Goal: Task Accomplishment & Management: Complete application form

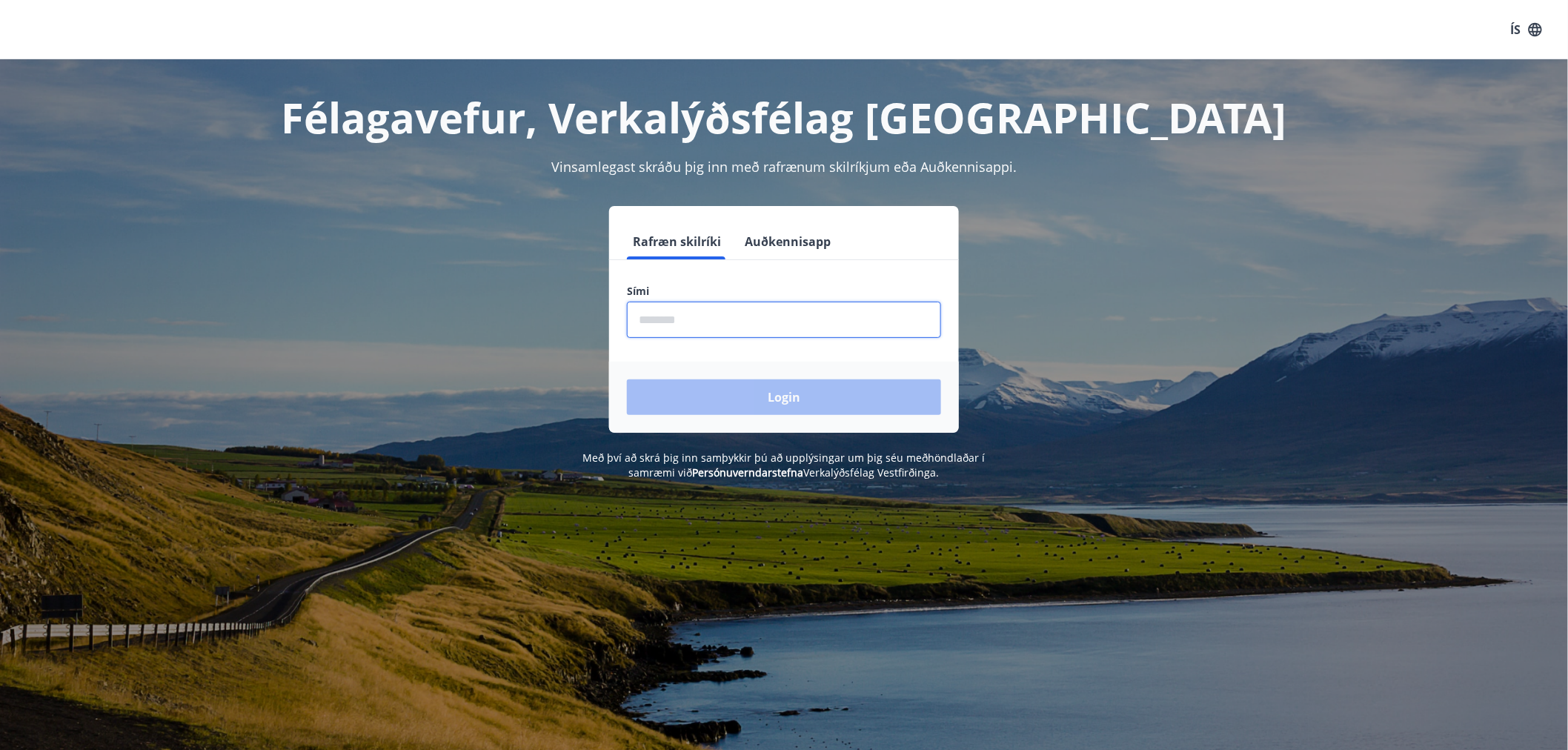
click at [686, 320] on input "phone" at bounding box center [784, 319] width 314 height 36
type input "********"
click at [627, 379] on button "Login" at bounding box center [784, 397] width 314 height 36
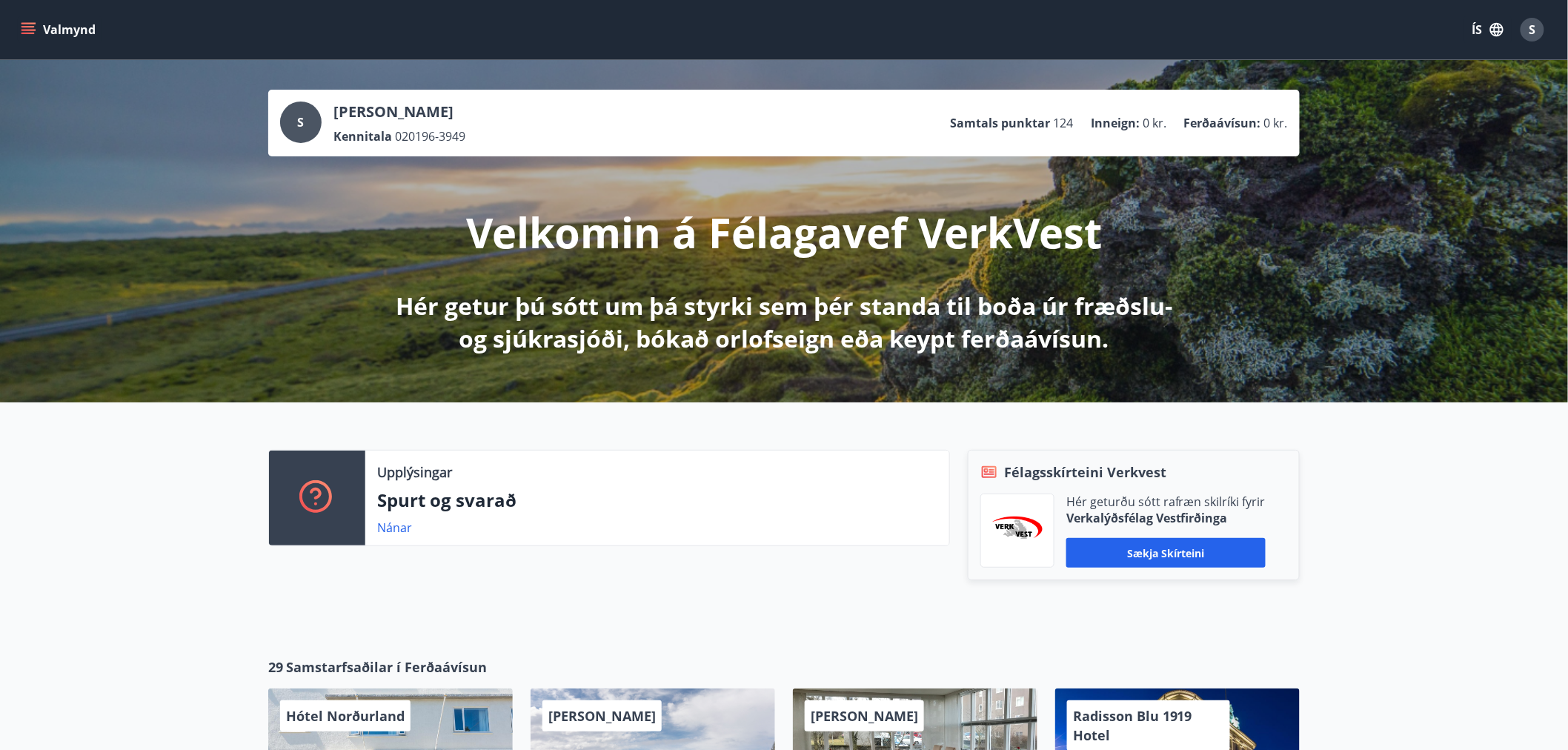
click at [27, 28] on icon "menu" at bounding box center [29, 29] width 15 height 15
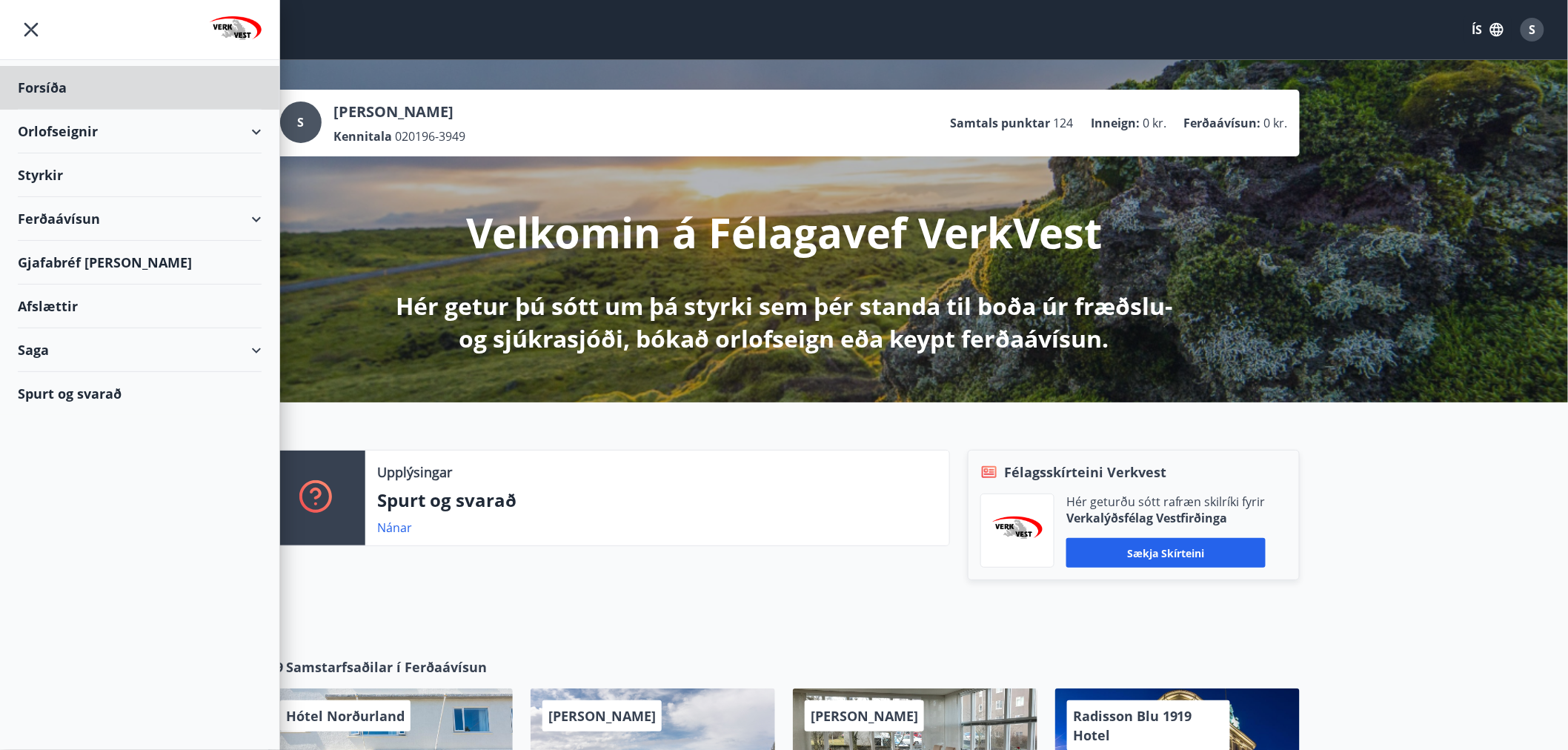
click at [43, 110] on div "Styrkir" at bounding box center [139, 87] width 244 height 43
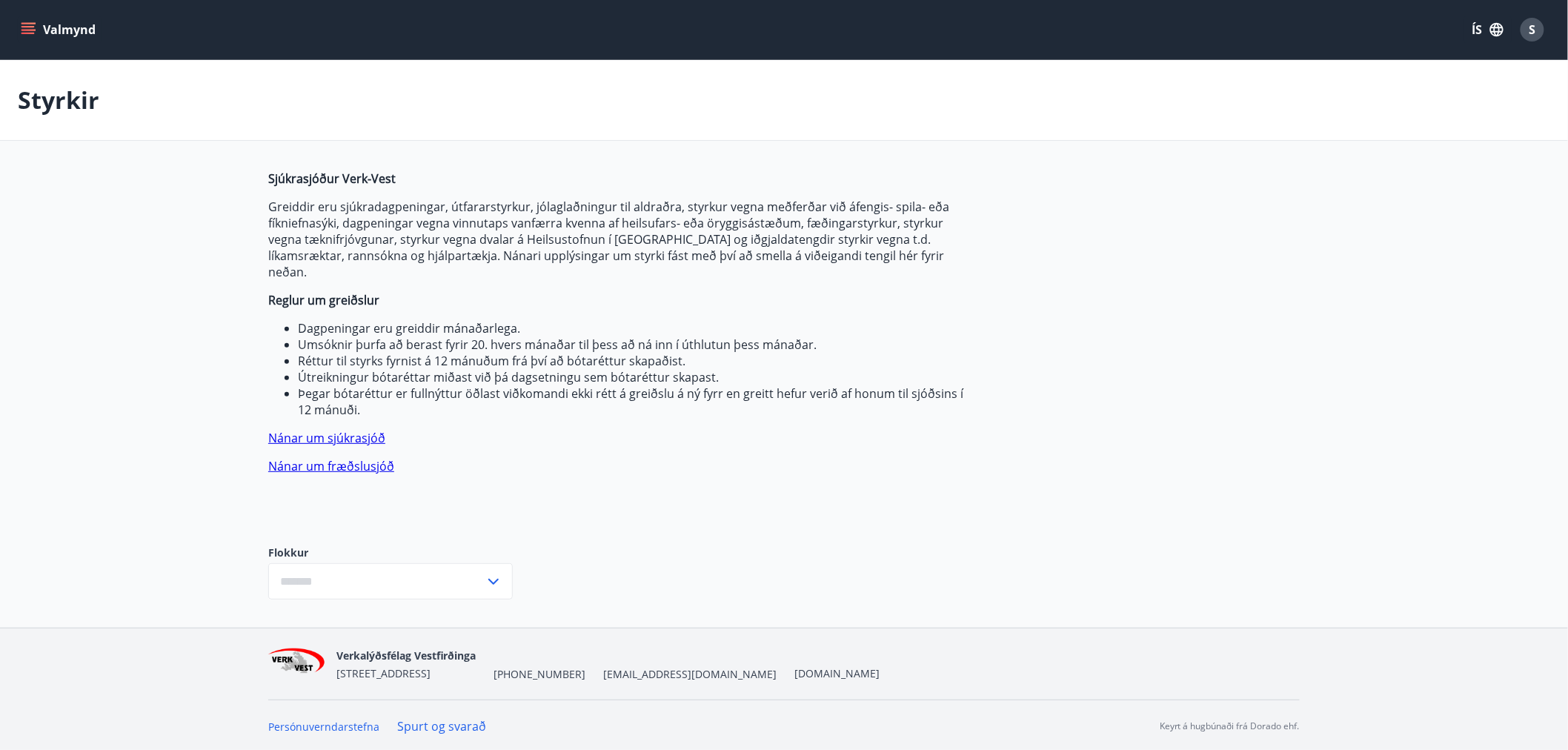
type input "***"
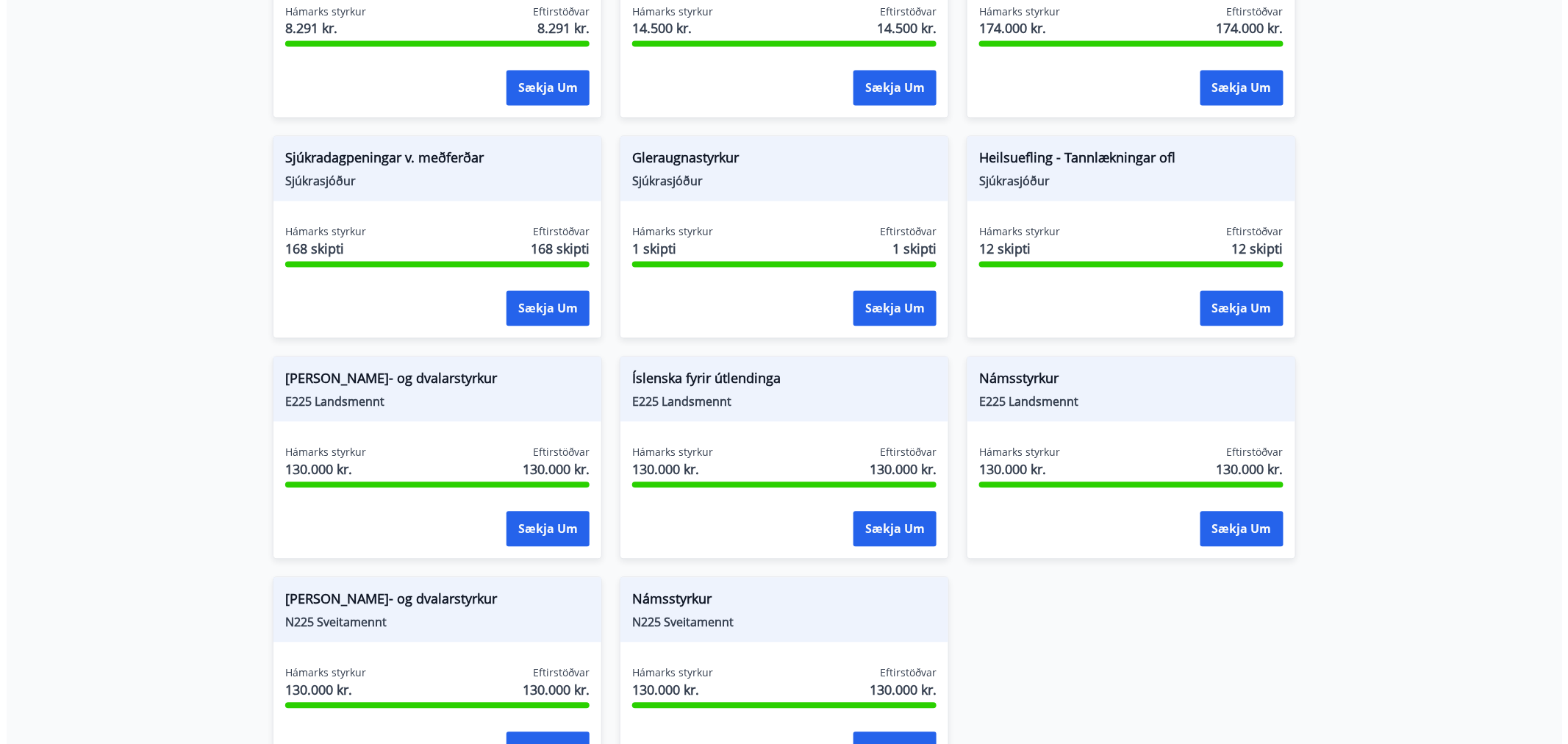
scroll to position [1224, 0]
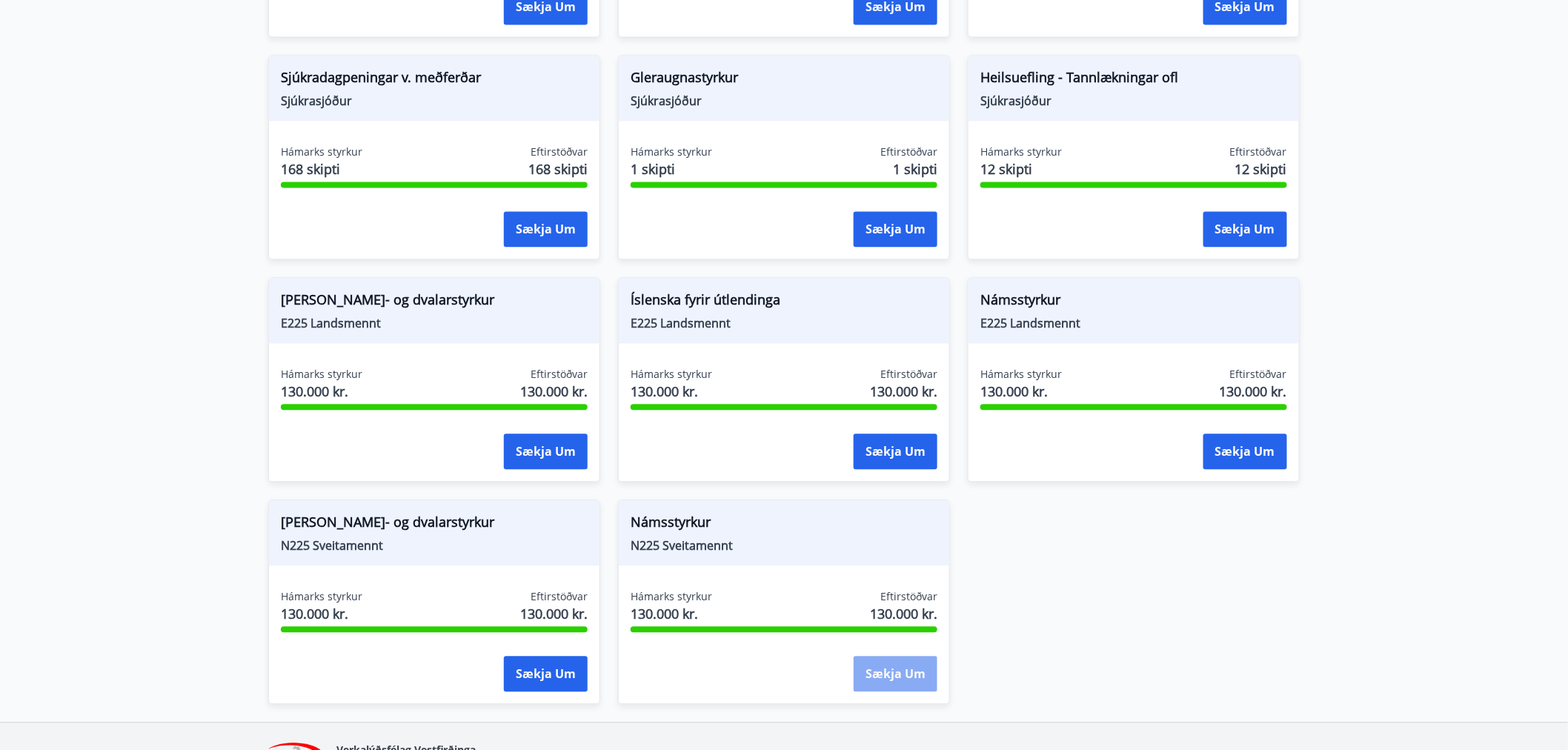
click at [888, 657] on button "Sækja um" at bounding box center [895, 673] width 84 height 36
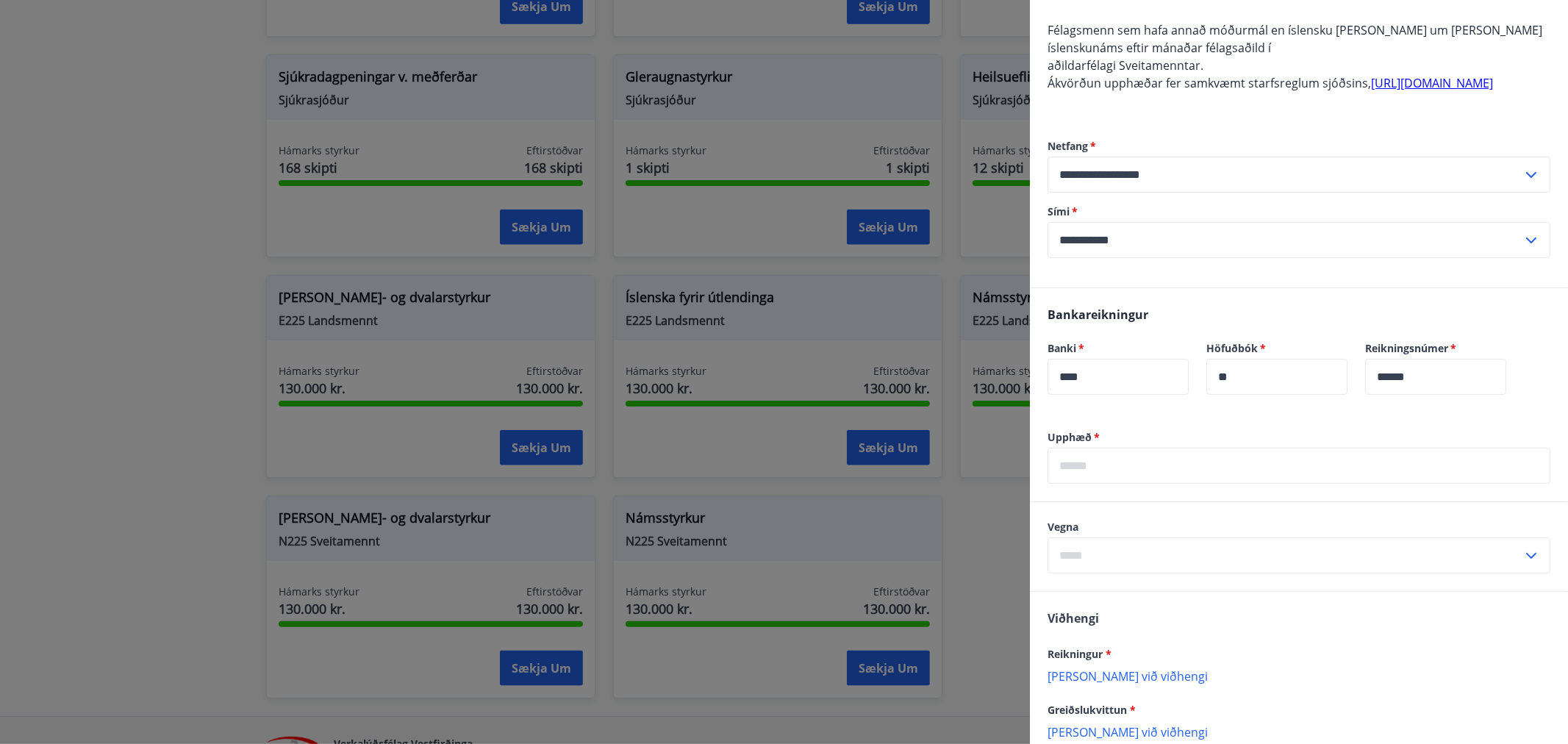
scroll to position [163, 0]
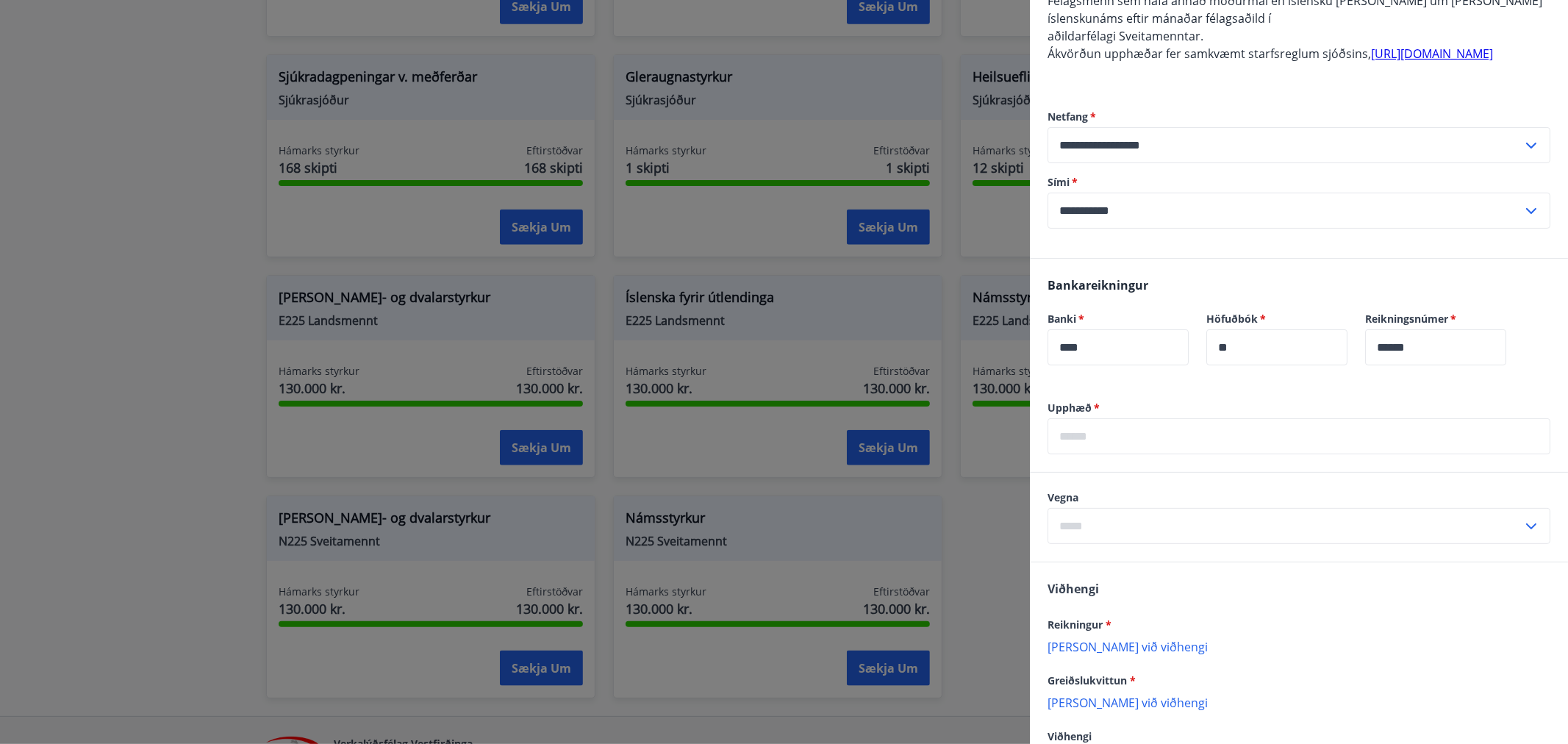
click at [1522, 535] on icon at bounding box center [1531, 526] width 17 height 17
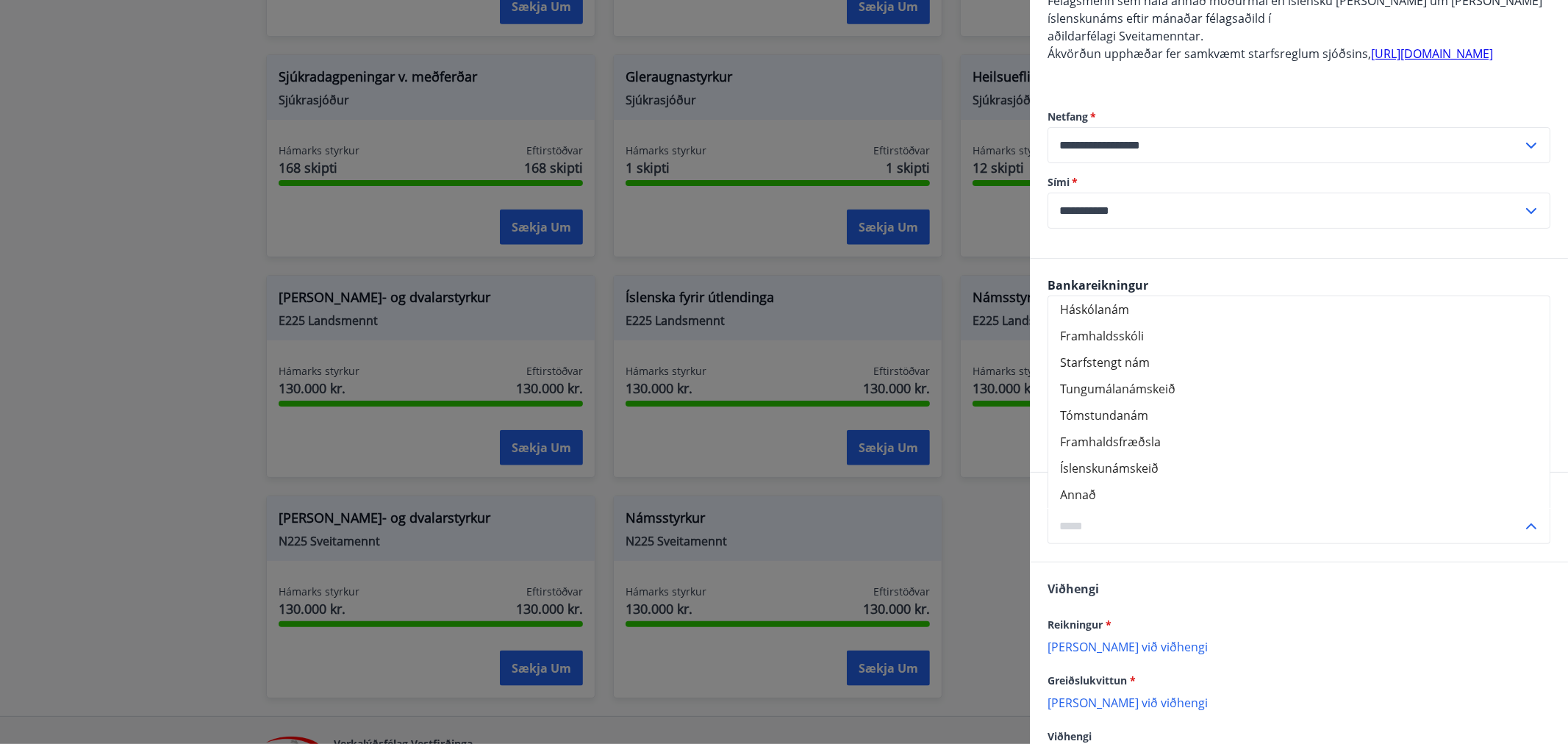
click at [1526, 529] on icon at bounding box center [1531, 526] width 10 height 5
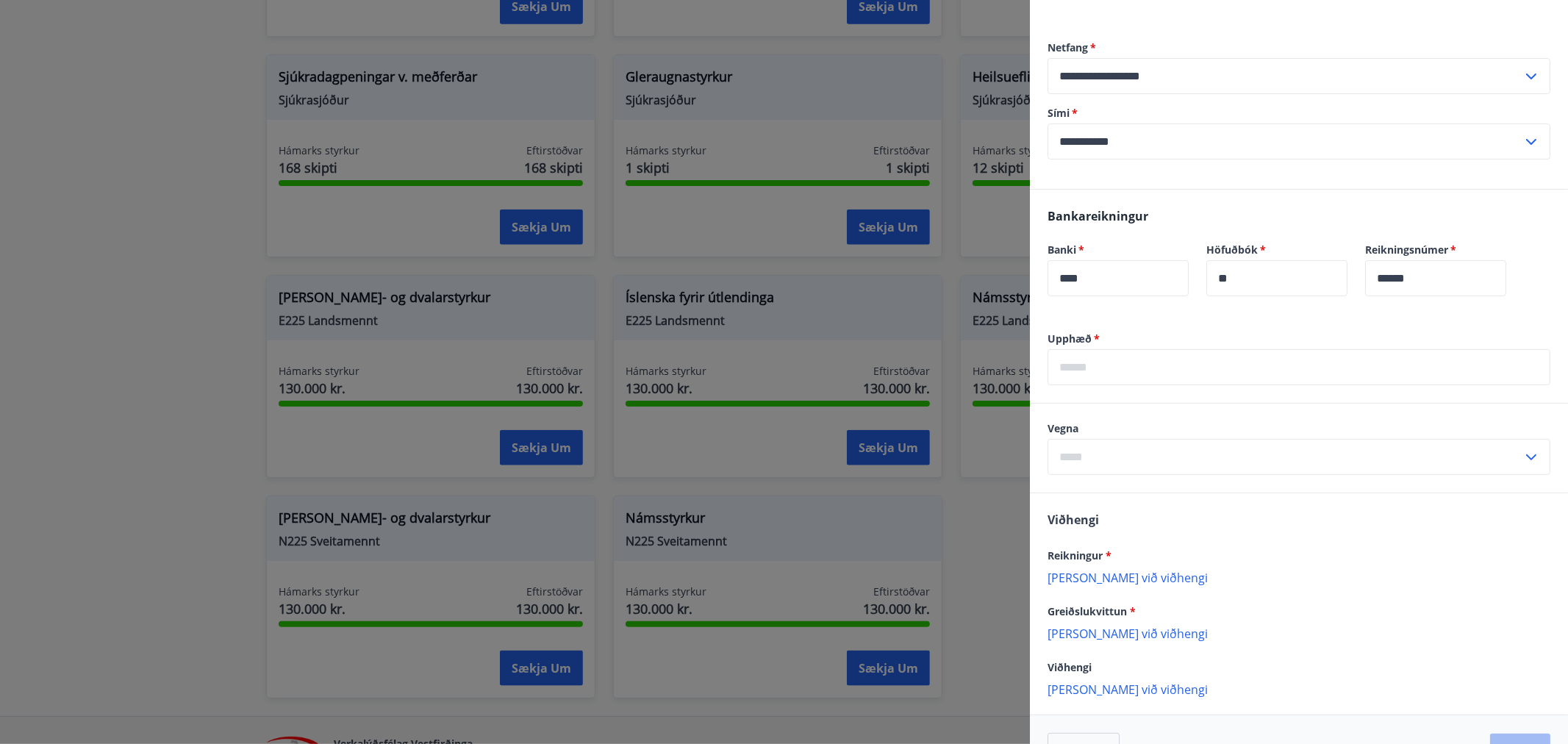
scroll to position [292, 0]
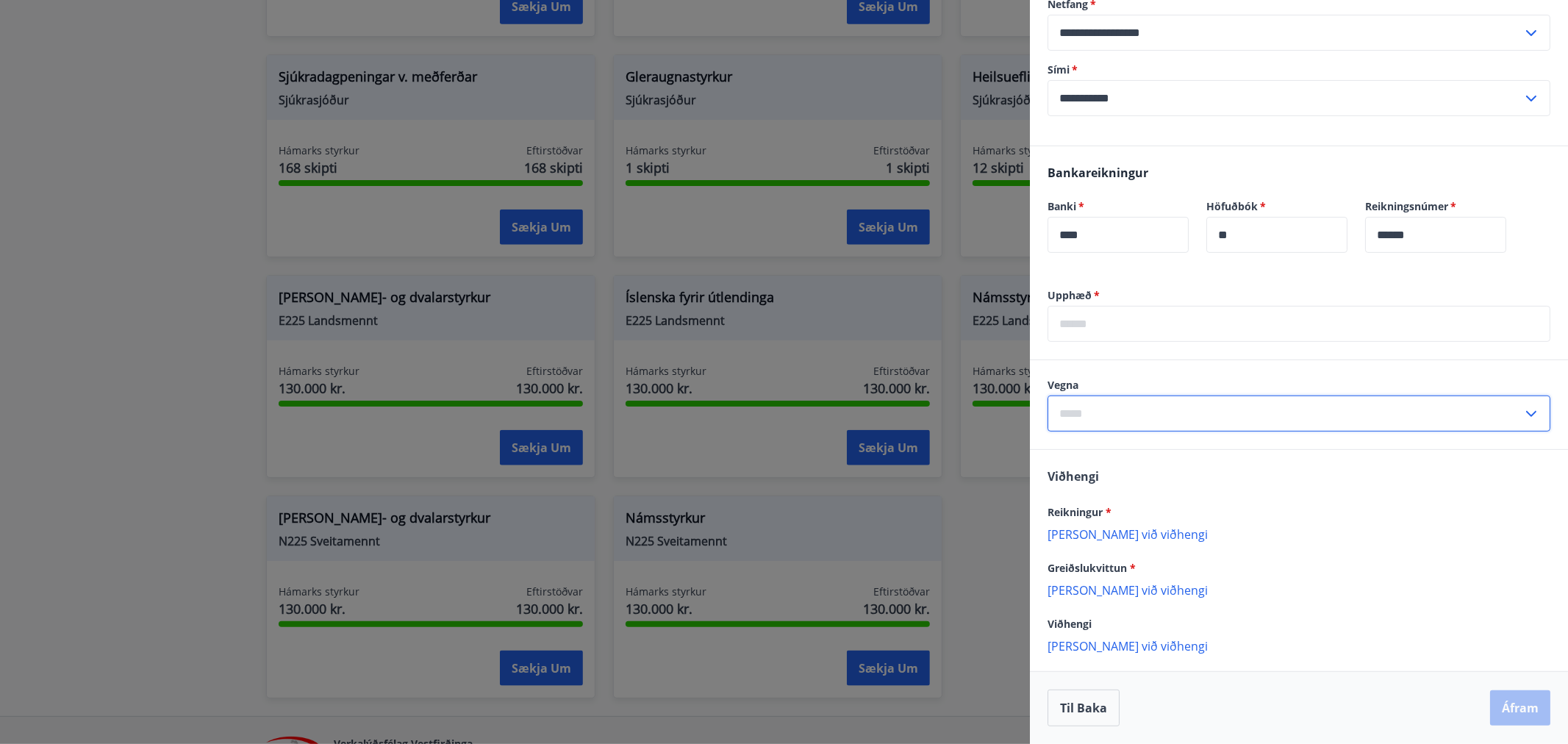
click at [1123, 416] on input "text" at bounding box center [1285, 413] width 475 height 36
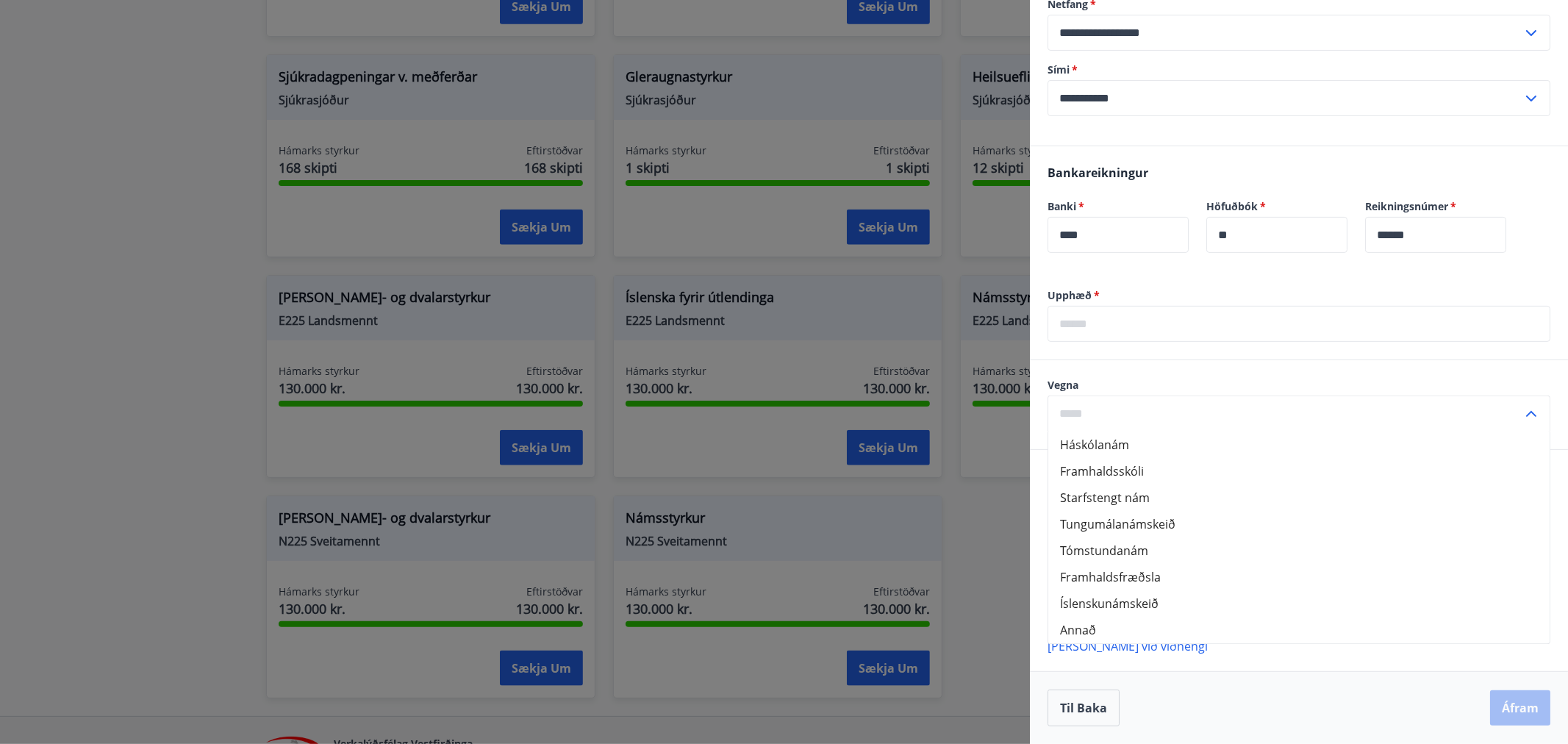
click at [1311, 375] on div "Vegna Háskólanám Framhaldsskóli Starfstengt nám Tungumálanámskeið Tómstundanám …" at bounding box center [1299, 403] width 538 height 89
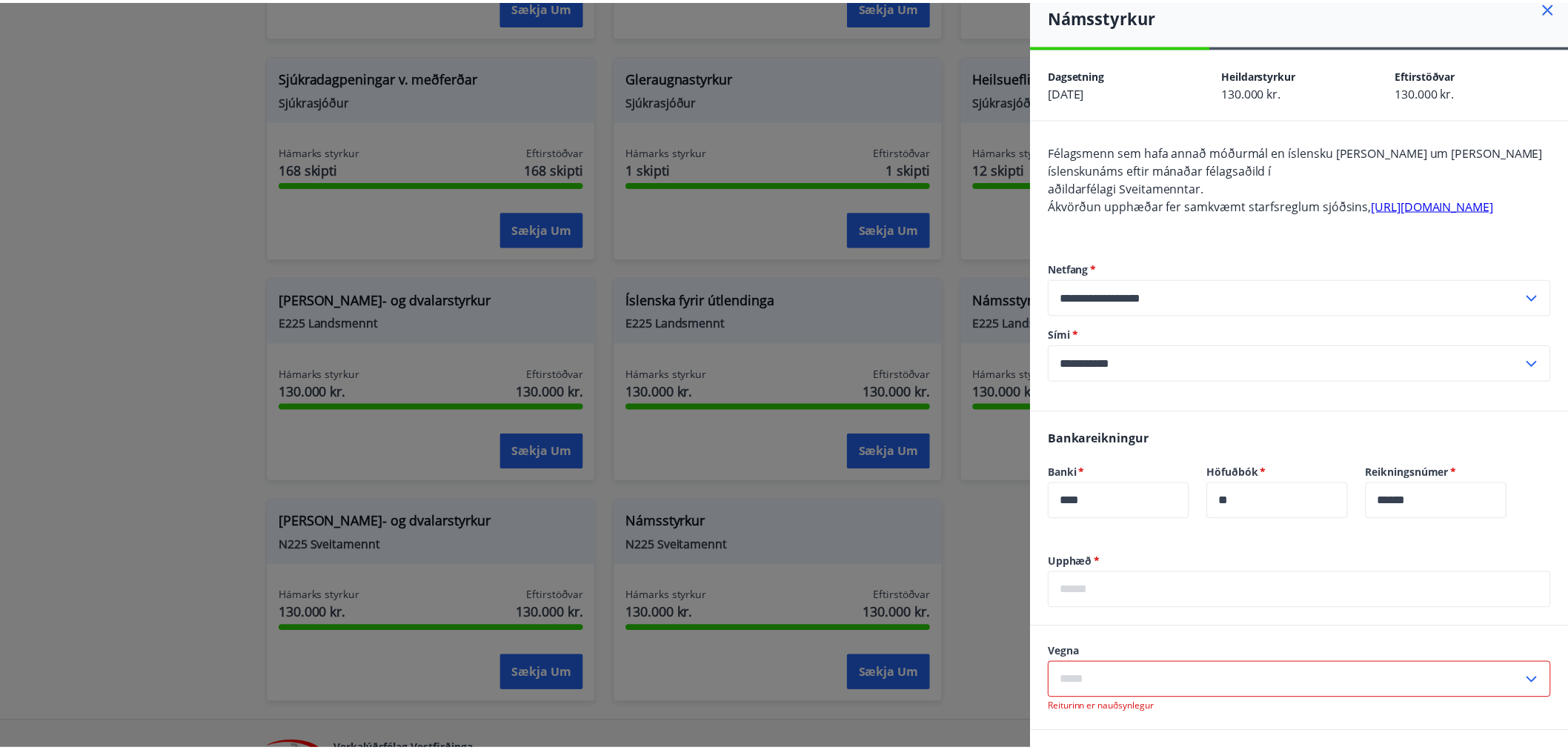
scroll to position [0, 0]
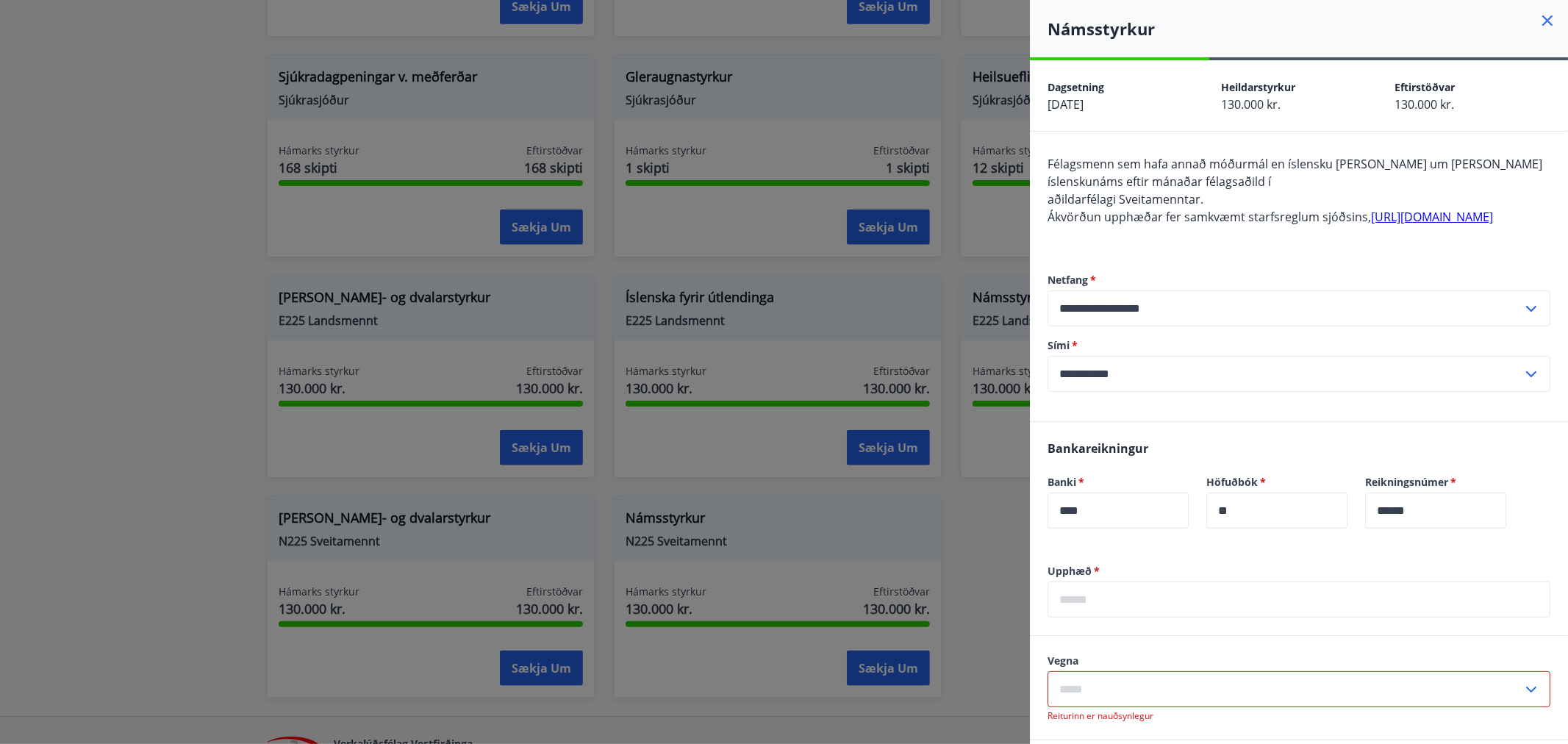
click at [1542, 18] on icon at bounding box center [1547, 20] width 10 height 10
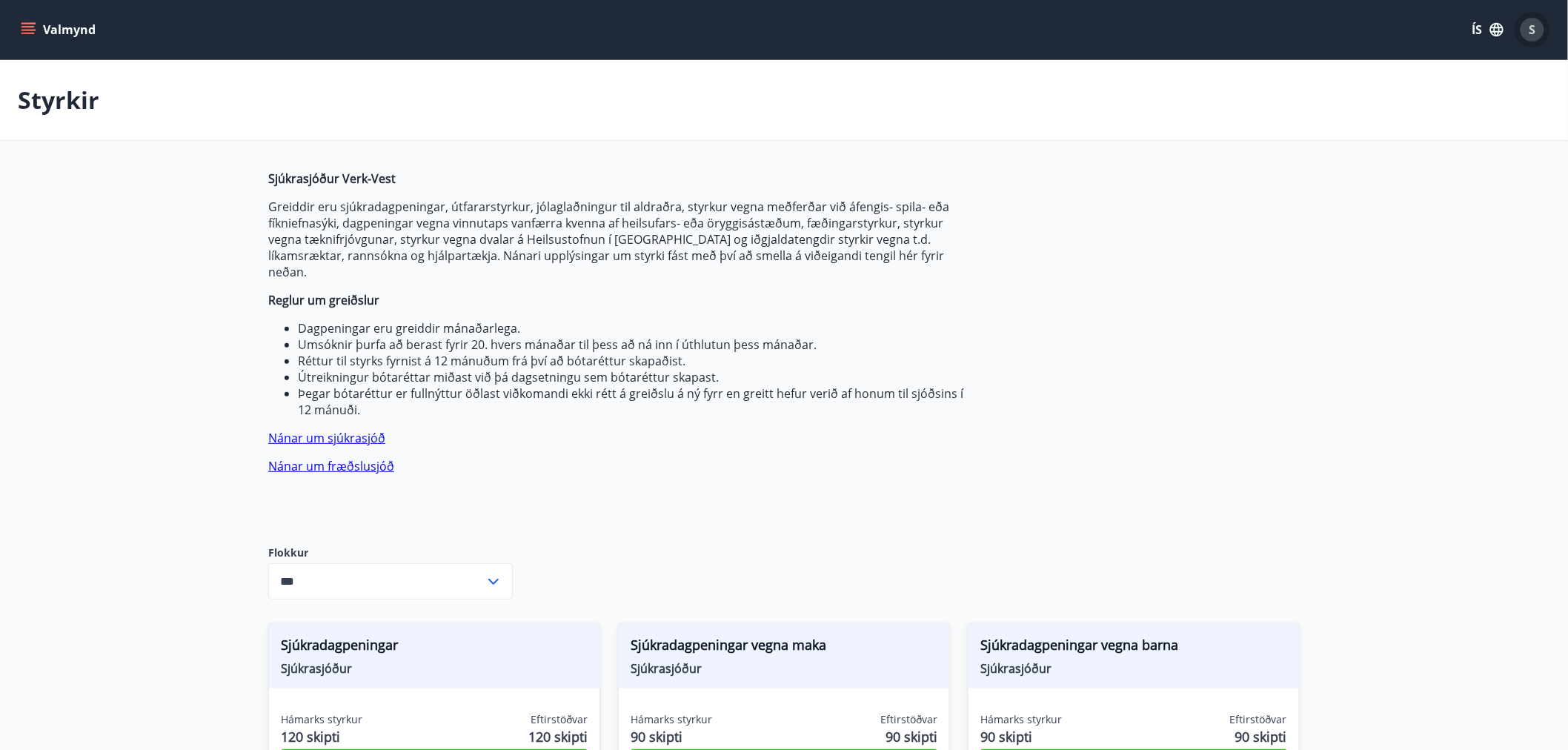
click at [1534, 20] on div "S" at bounding box center [1533, 29] width 24 height 24
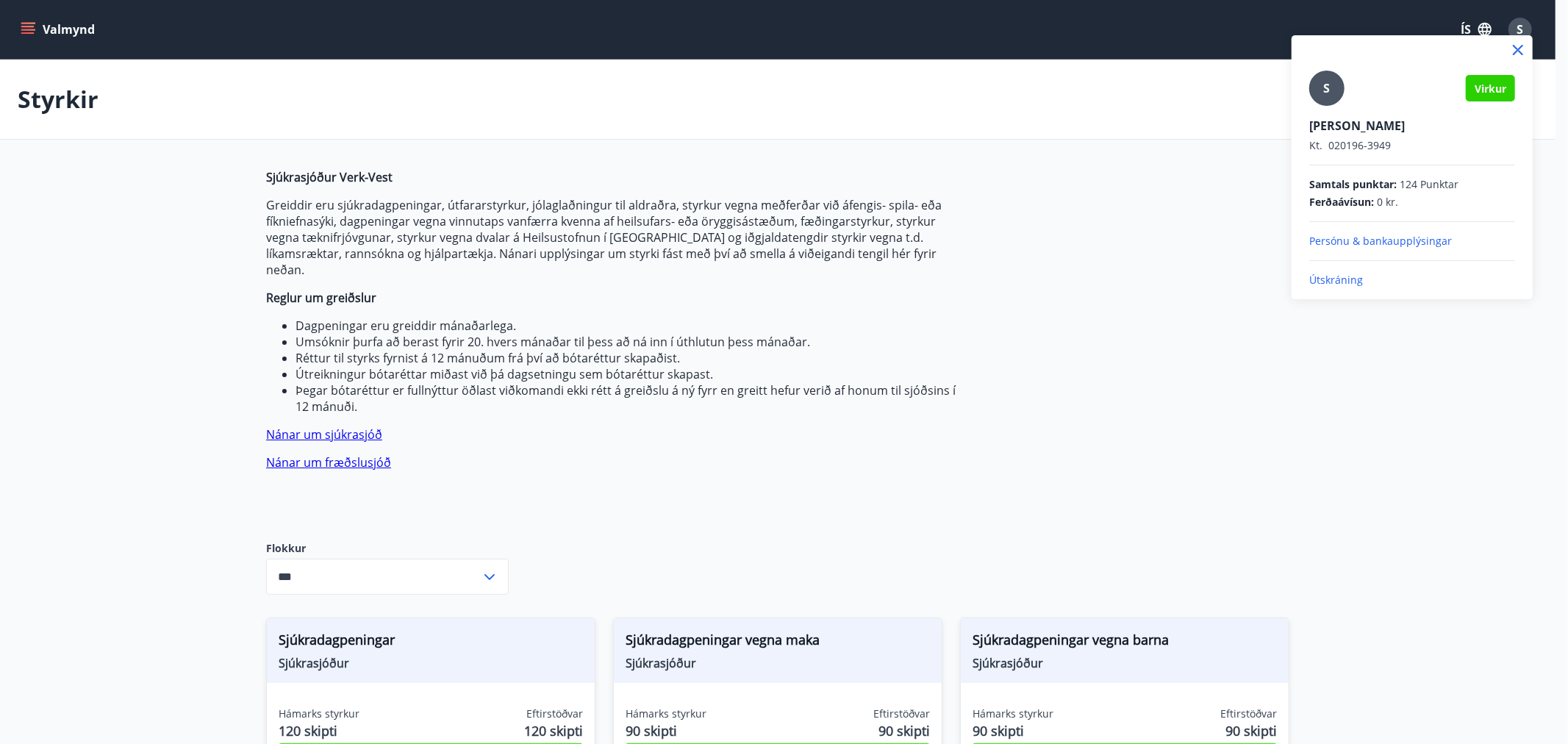
click at [1326, 276] on p "Útskráning" at bounding box center [1412, 280] width 205 height 15
